Goal: Task Accomplishment & Management: Manage account settings

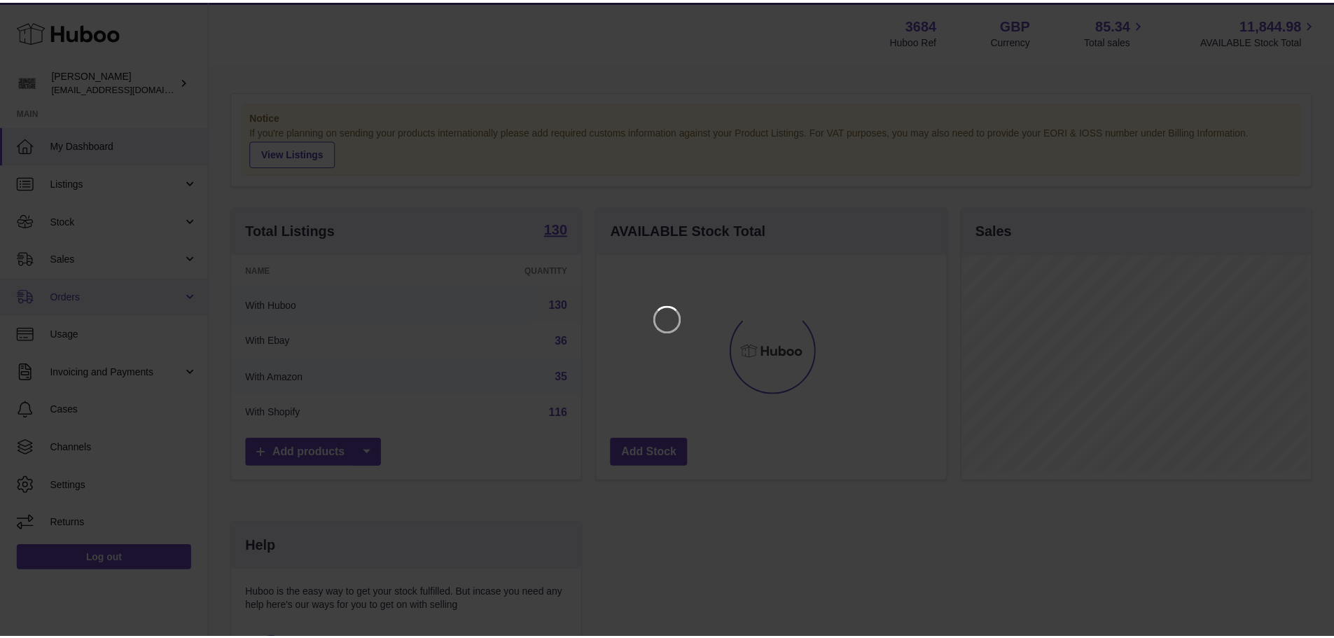
scroll to position [218, 353]
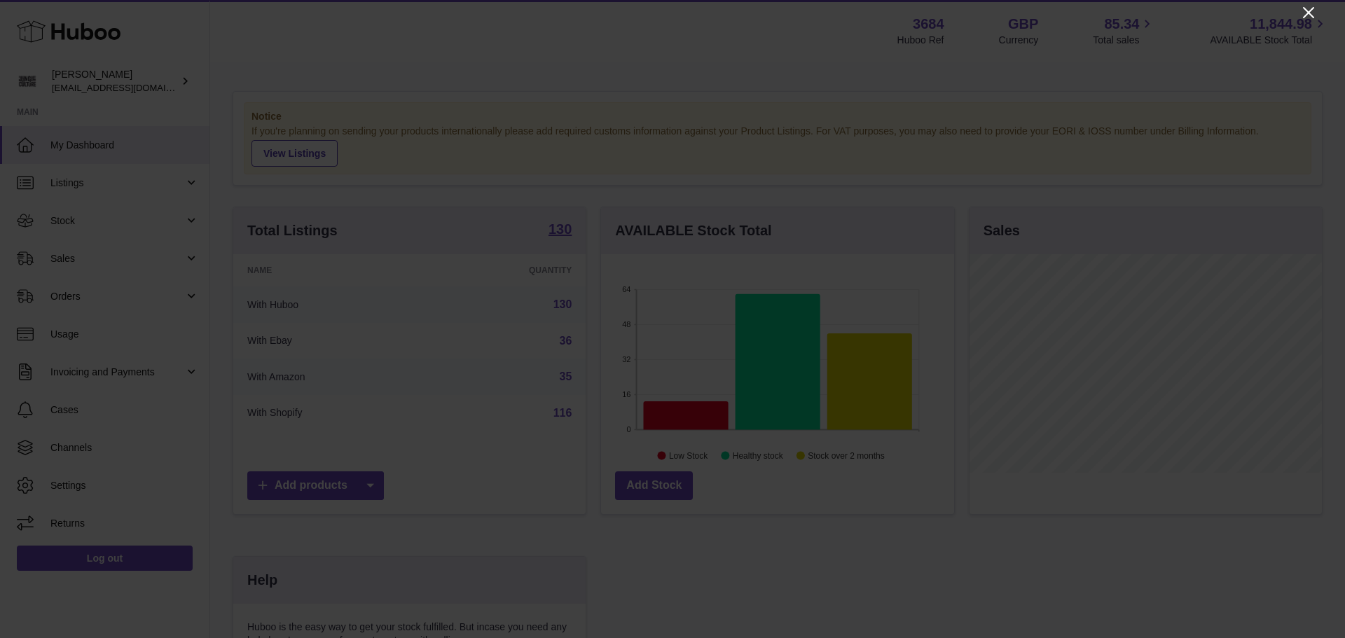
click at [1305, 8] on icon "Close" at bounding box center [1308, 12] width 17 height 17
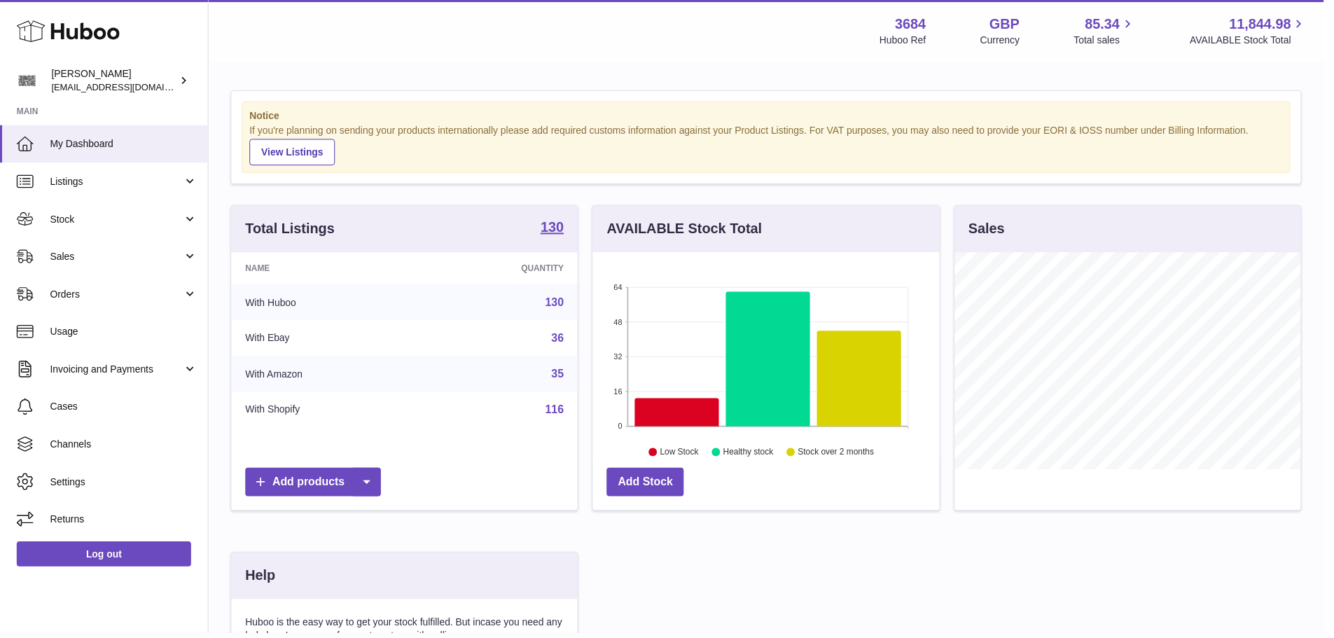
scroll to position [700079, 699949]
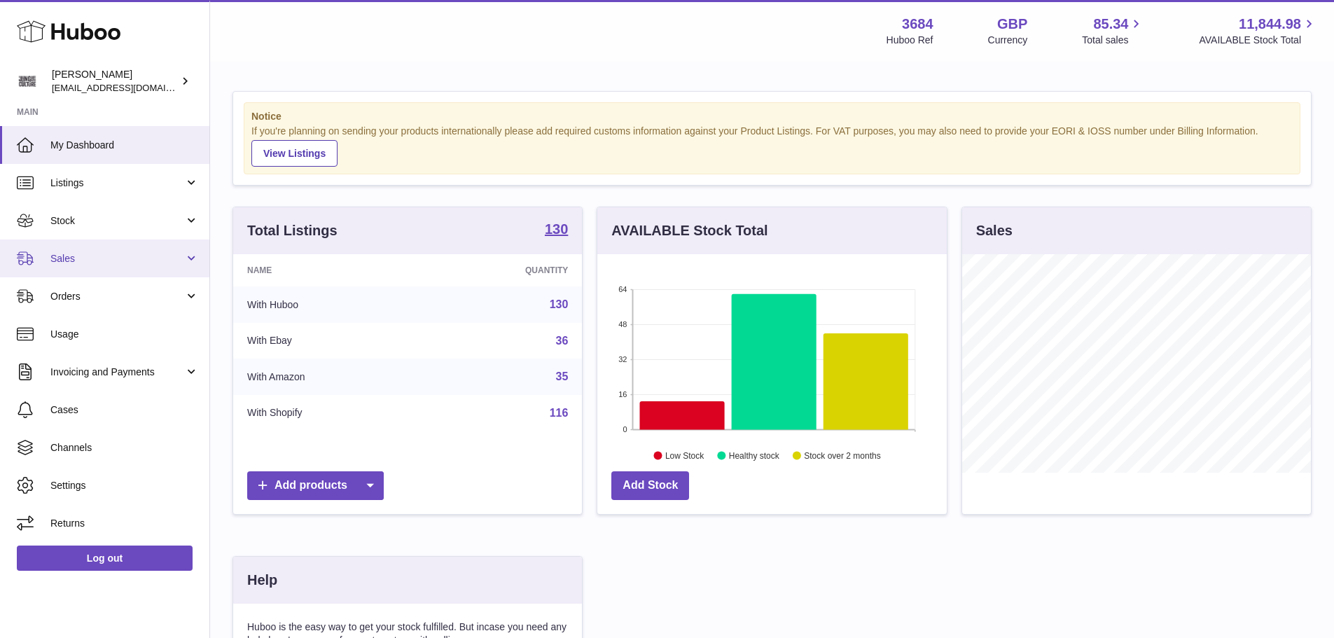
click at [92, 262] on span "Sales" at bounding box center [117, 258] width 134 height 13
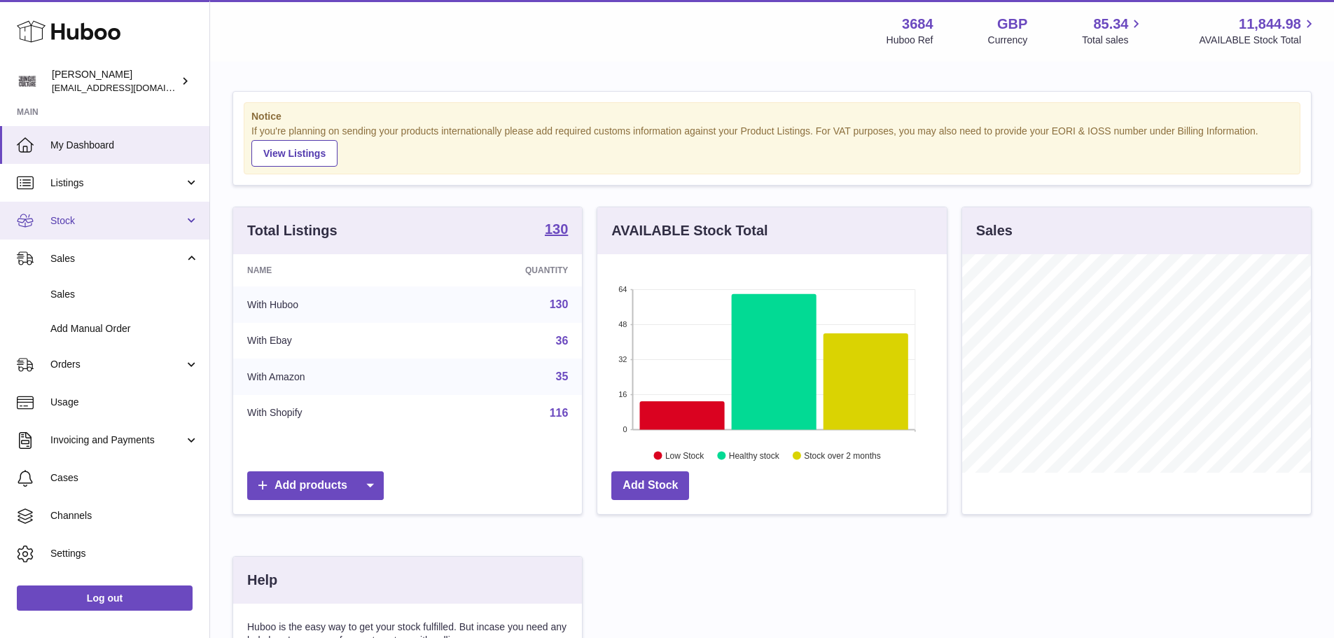
click at [102, 226] on span "Stock" at bounding box center [117, 220] width 134 height 13
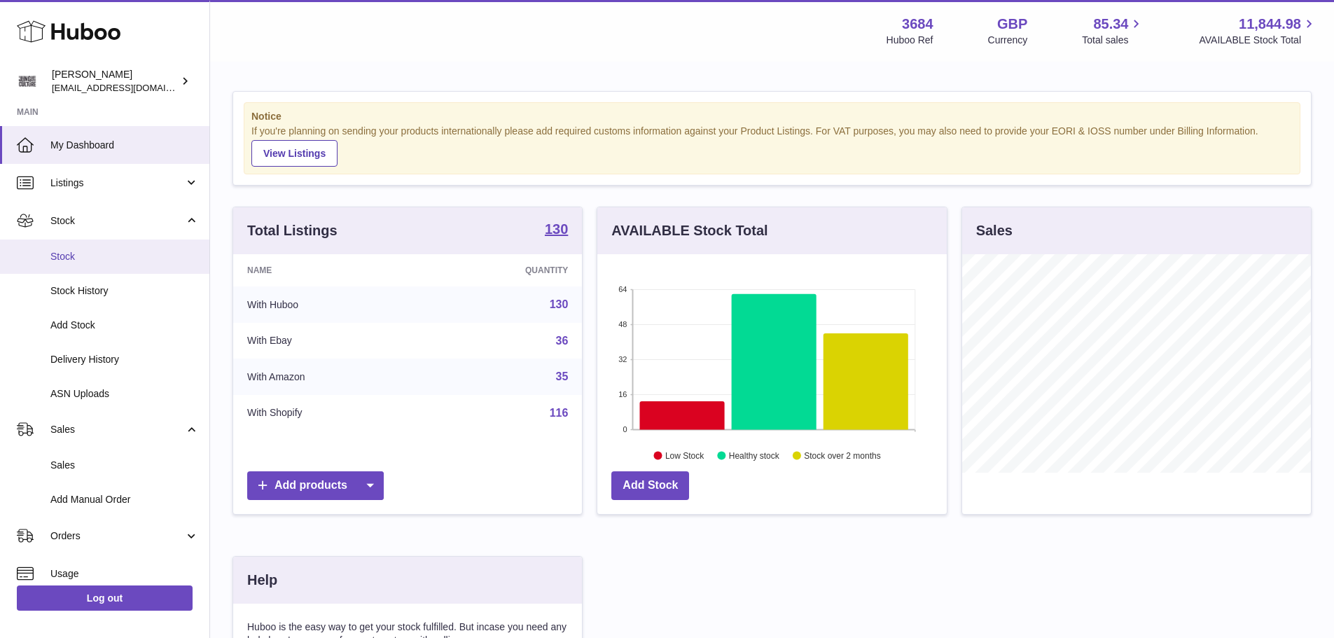
click at [102, 263] on link "Stock" at bounding box center [104, 257] width 209 height 34
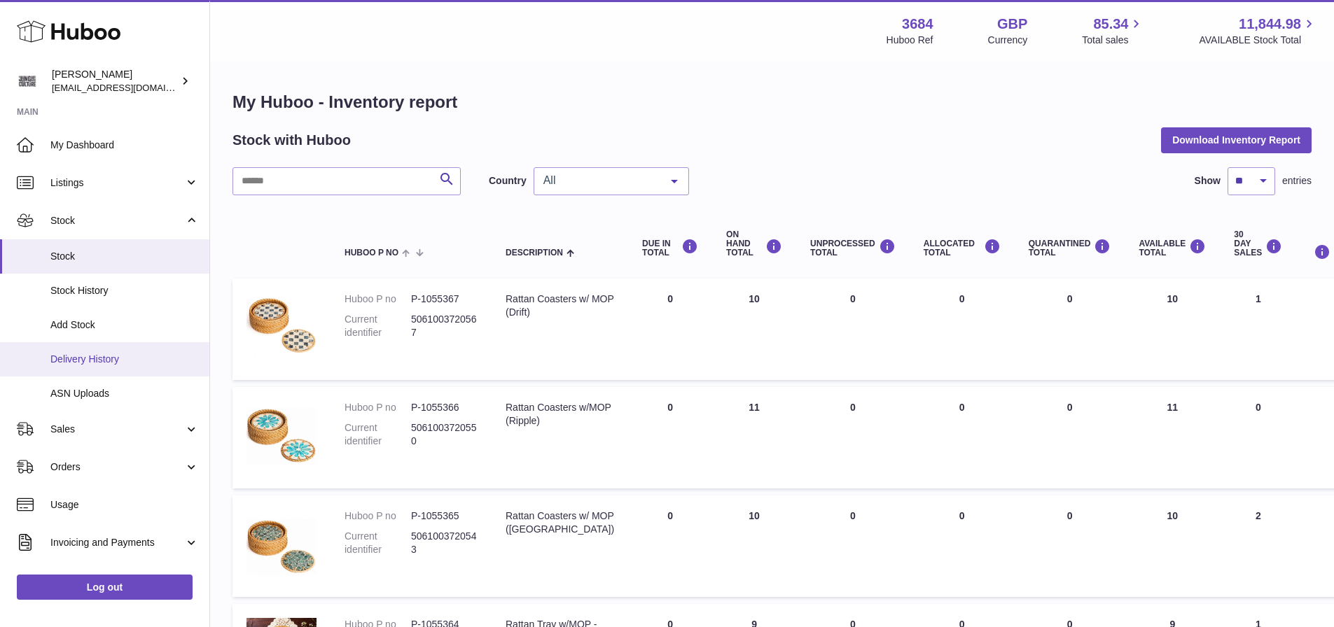
click at [73, 359] on span "Delivery History" at bounding box center [124, 359] width 148 height 13
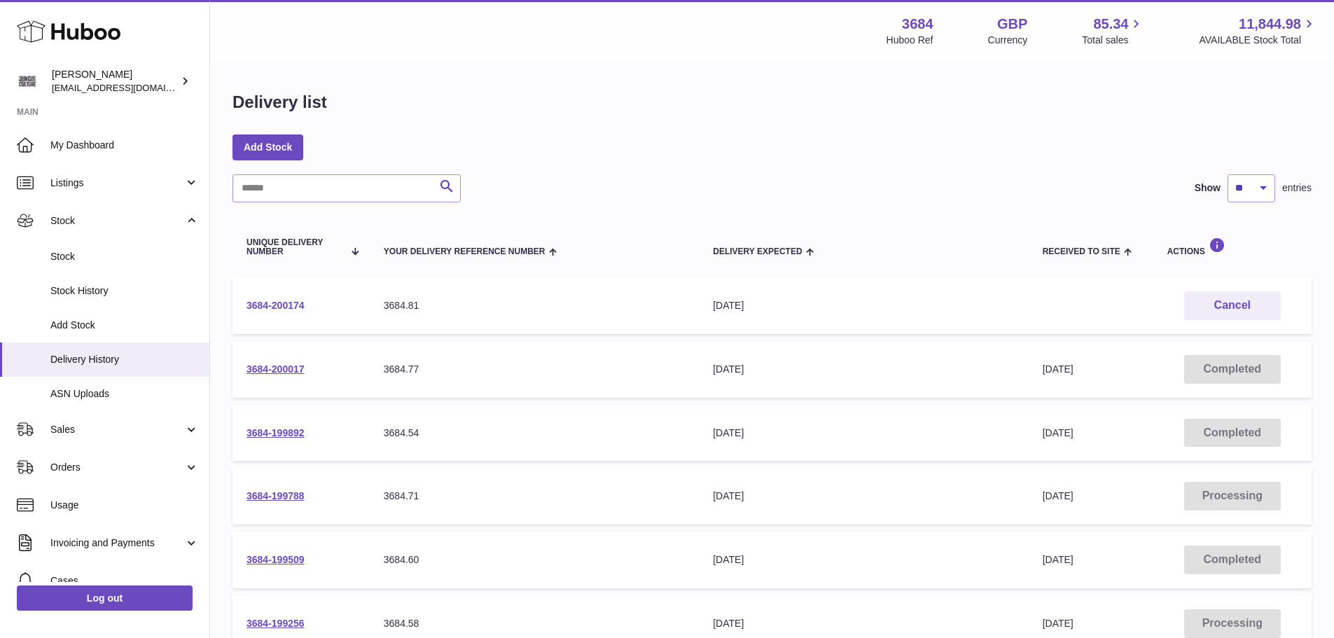
click at [284, 303] on link "3684-200174" at bounding box center [276, 305] width 58 height 11
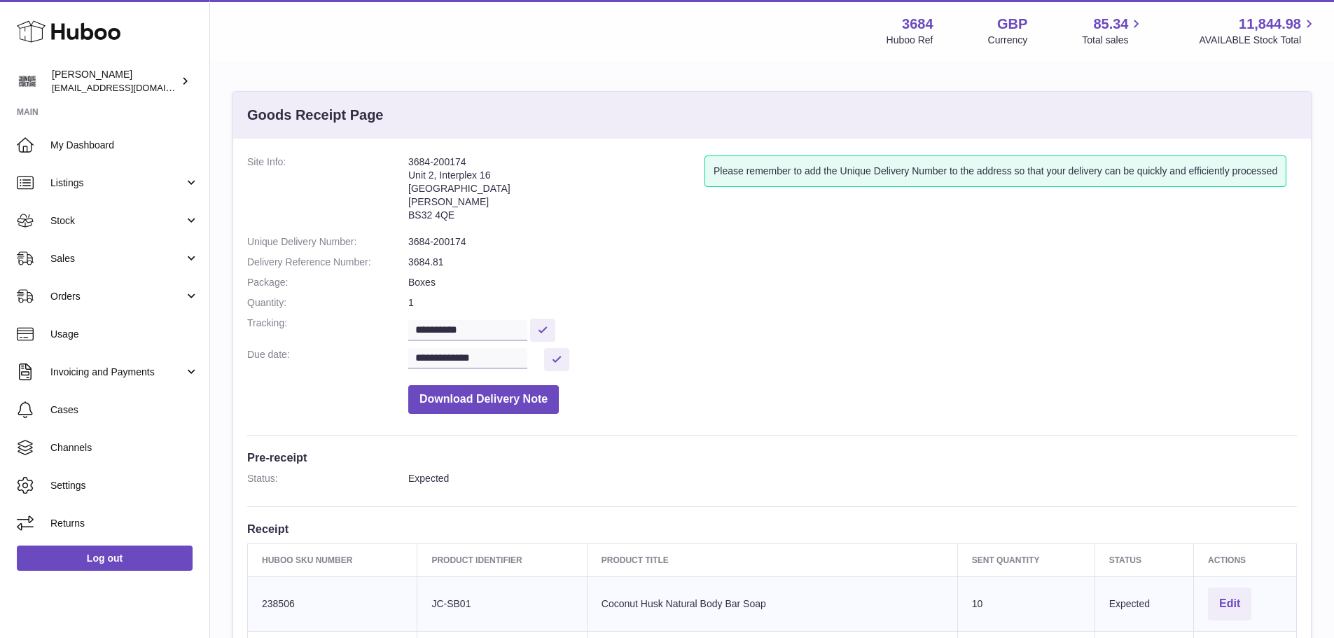
click at [487, 397] on button "Download Delivery Note" at bounding box center [483, 399] width 151 height 29
click at [105, 256] on span "Sales" at bounding box center [117, 258] width 134 height 13
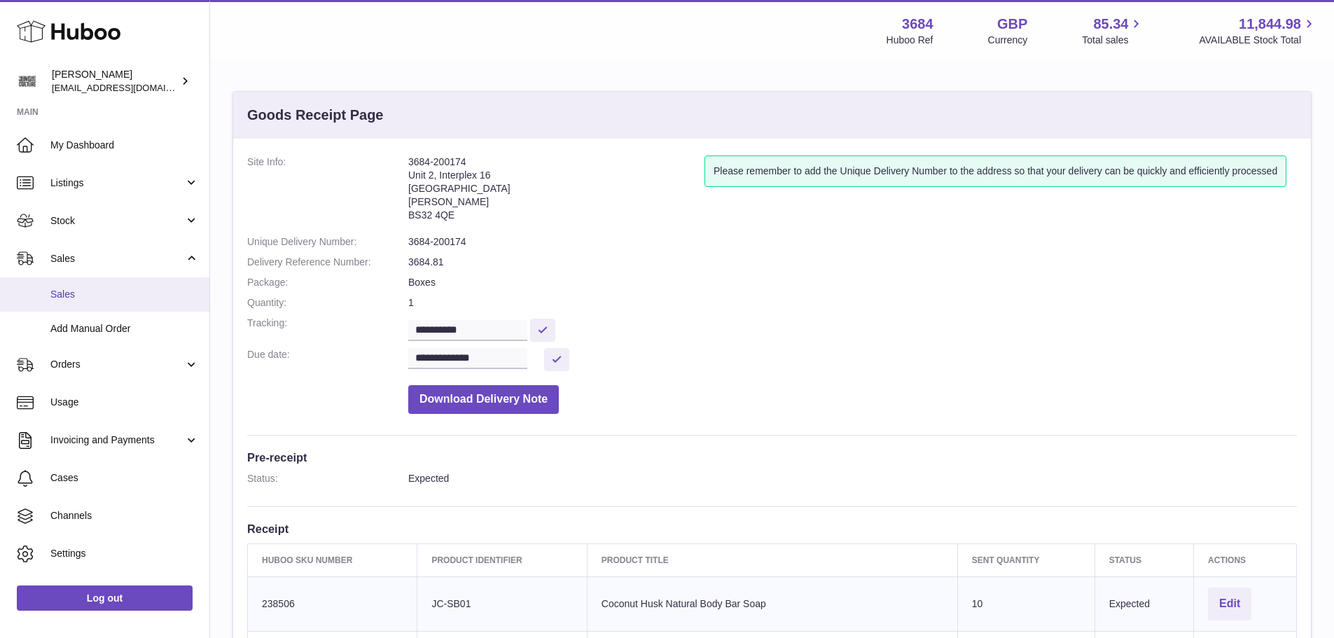
click at [102, 298] on span "Sales" at bounding box center [124, 294] width 148 height 13
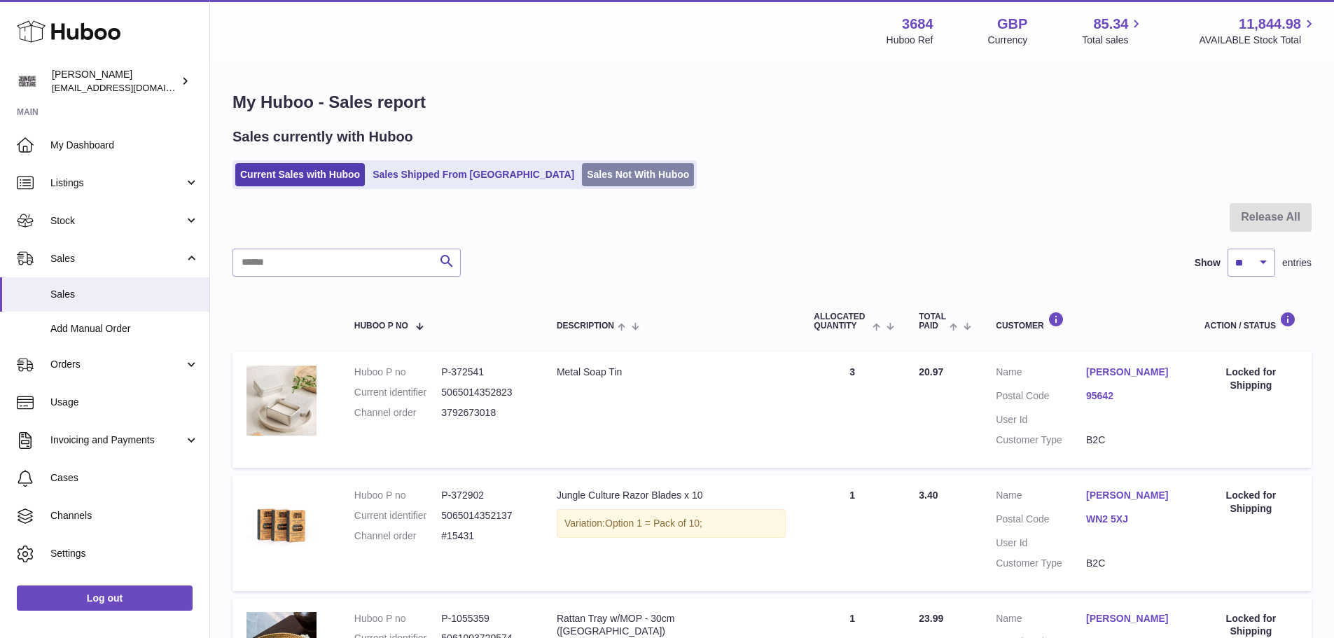
click at [582, 179] on link "Sales Not With Huboo" at bounding box center [638, 174] width 112 height 23
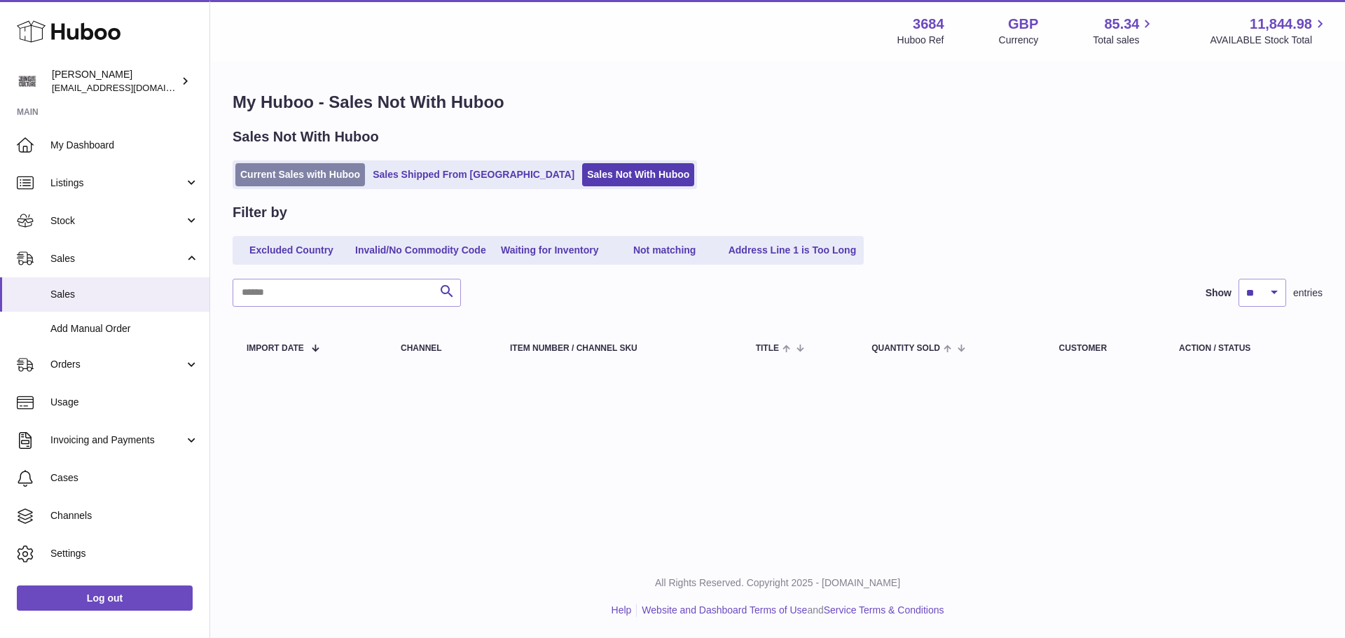
click at [299, 182] on link "Current Sales with Huboo" at bounding box center [300, 174] width 130 height 23
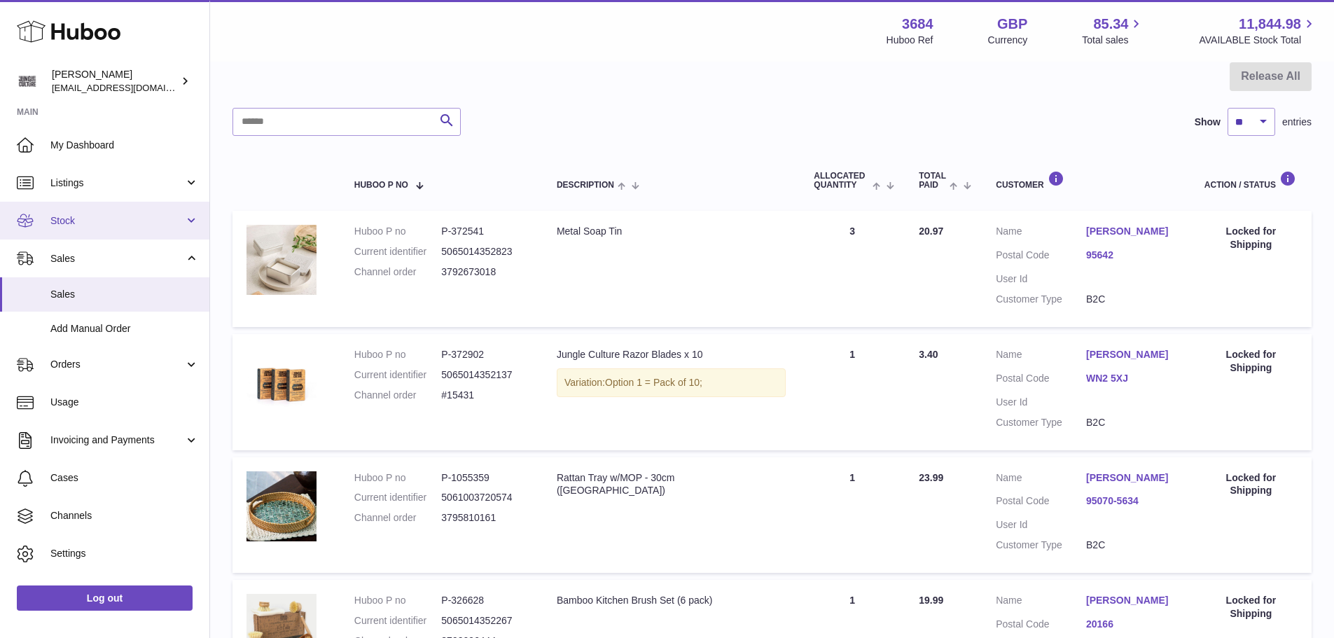
scroll to position [140, 0]
